Goal: Task Accomplishment & Management: Manage account settings

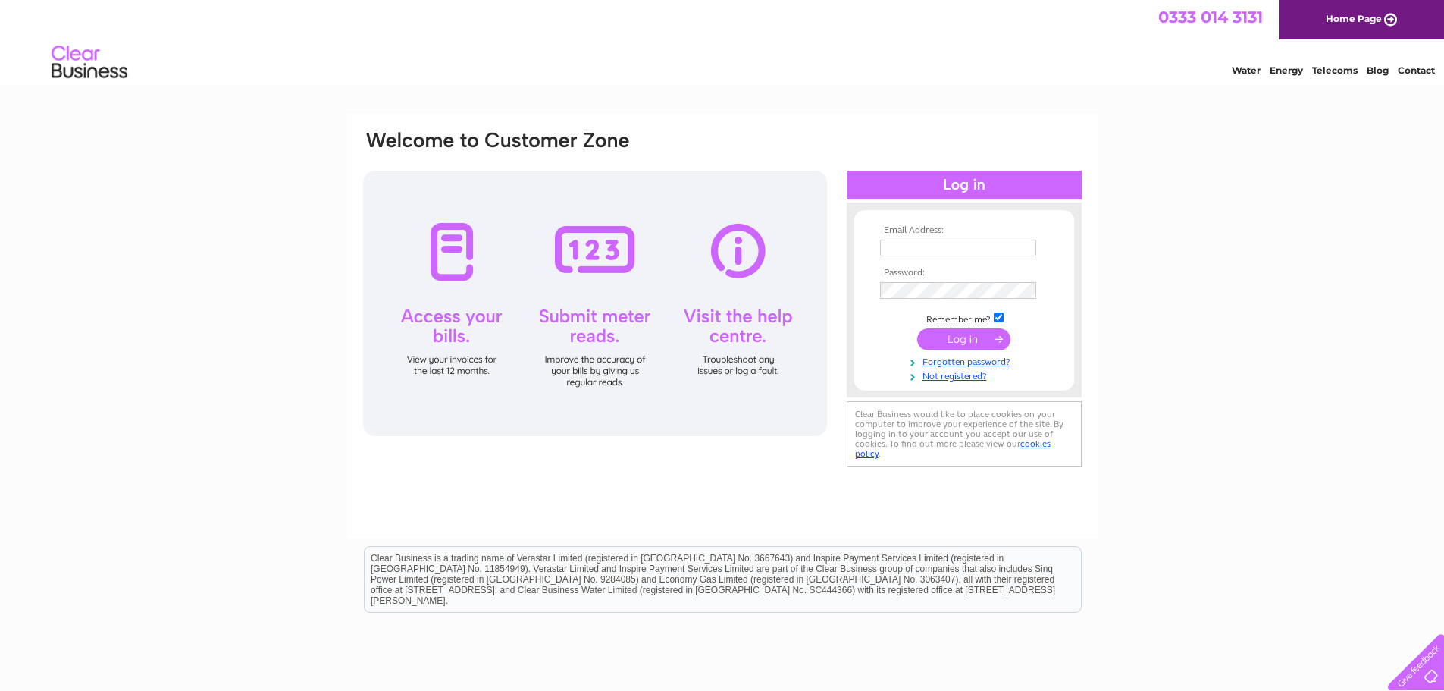
type input "[EMAIL_ADDRESS][DOMAIN_NAME]"
click at [951, 344] on input "submit" at bounding box center [963, 338] width 93 height 21
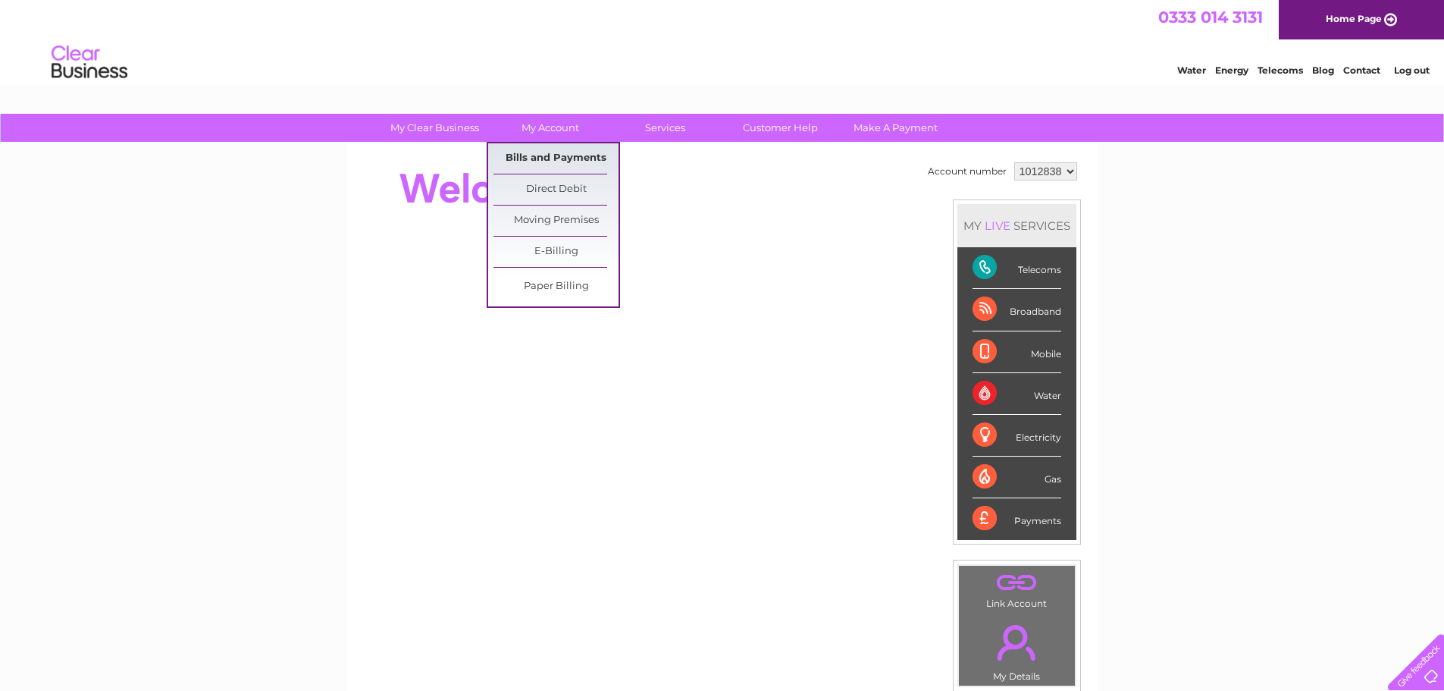
click at [560, 158] on link "Bills and Payments" at bounding box center [556, 158] width 125 height 30
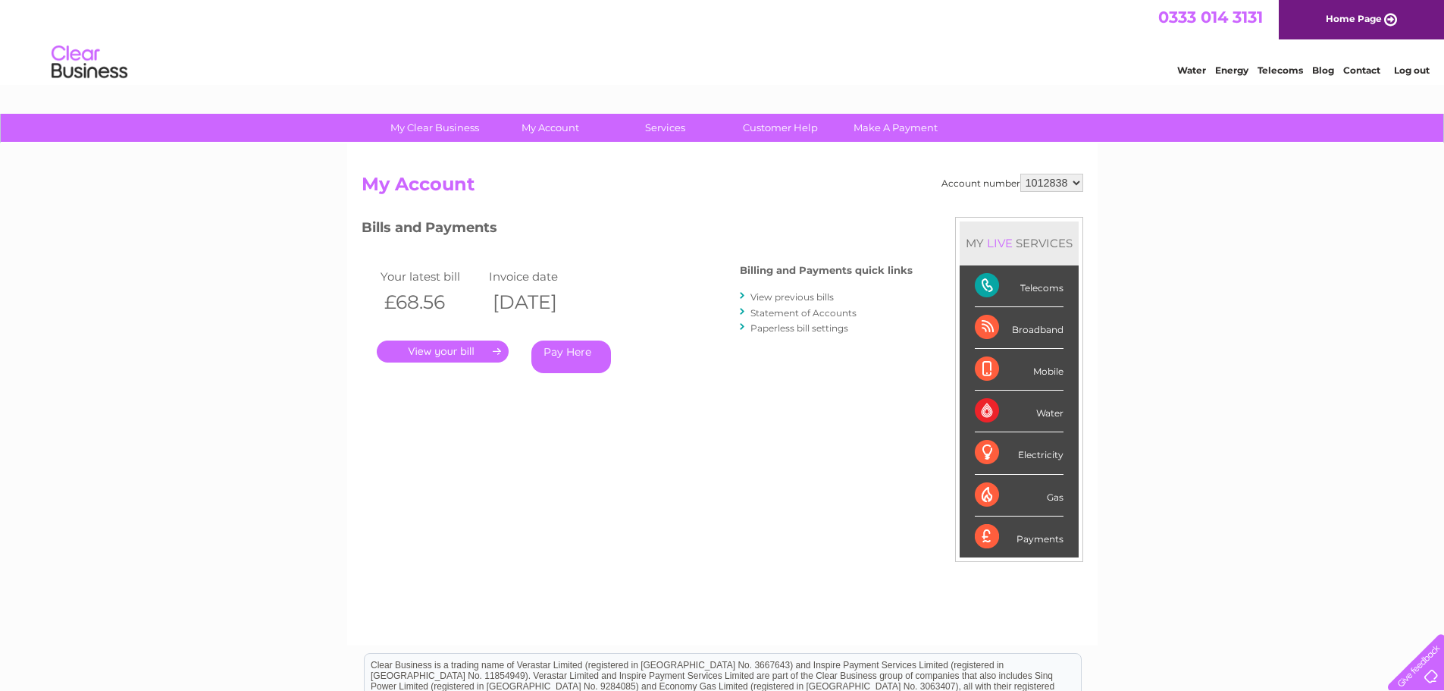
click at [451, 350] on link "." at bounding box center [443, 351] width 132 height 22
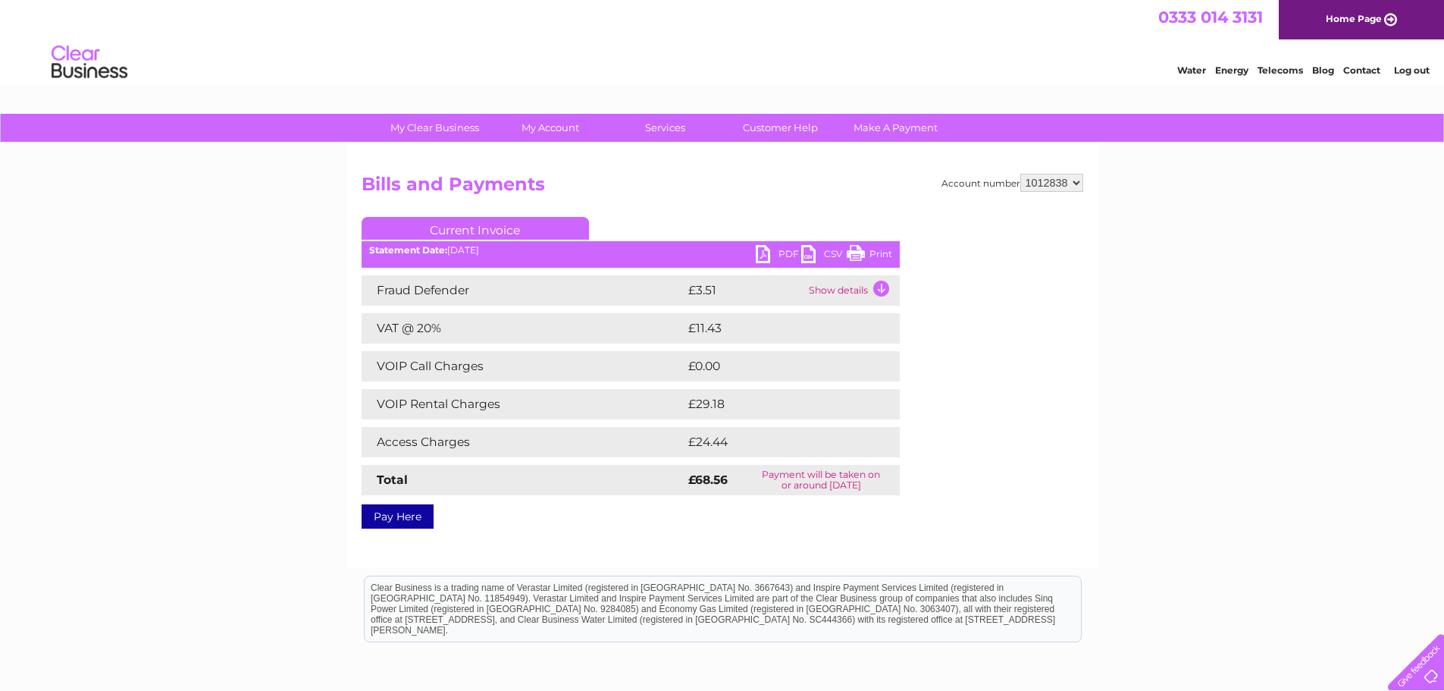
click at [792, 255] on link "PDF" at bounding box center [778, 256] width 45 height 22
